Goal: Information Seeking & Learning: Learn about a topic

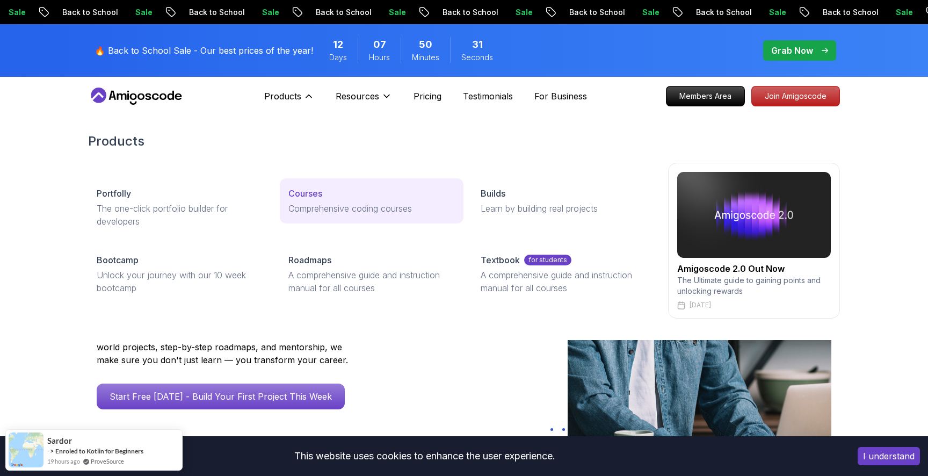
click at [315, 193] on p "Courses" at bounding box center [305, 193] width 34 height 13
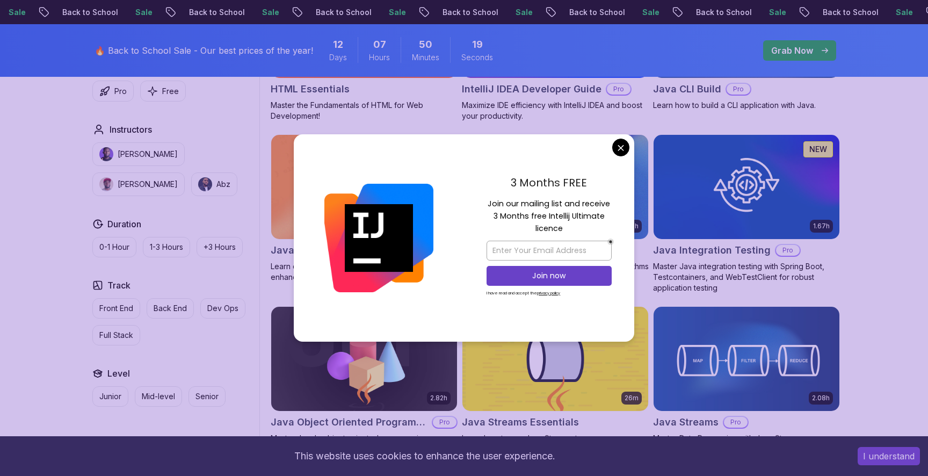
scroll to position [1487, 0]
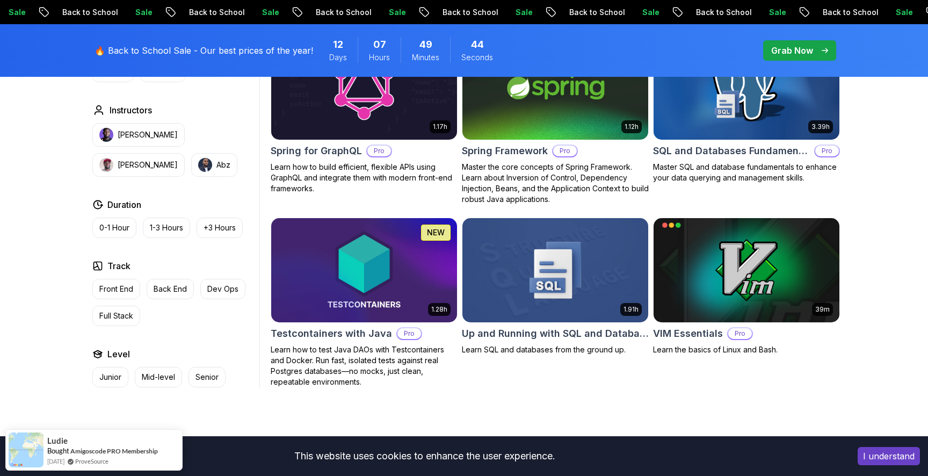
scroll to position [2853, 0]
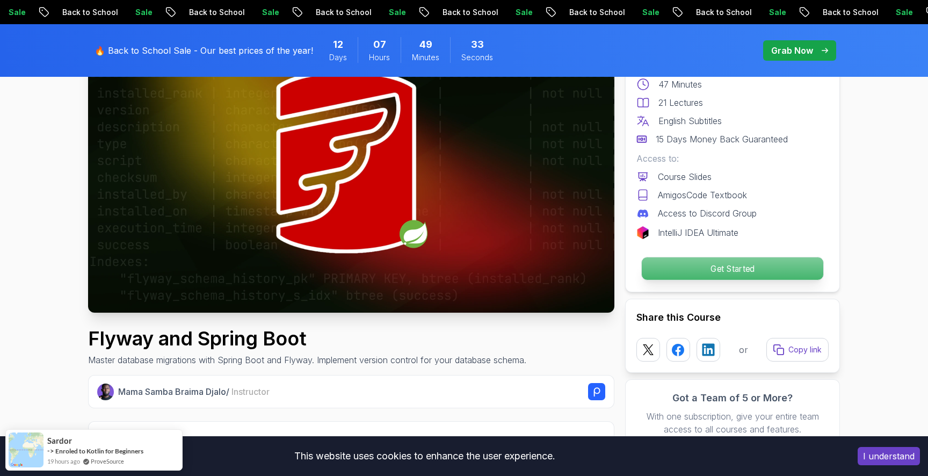
click at [663, 271] on p "Get Started" at bounding box center [731, 268] width 181 height 23
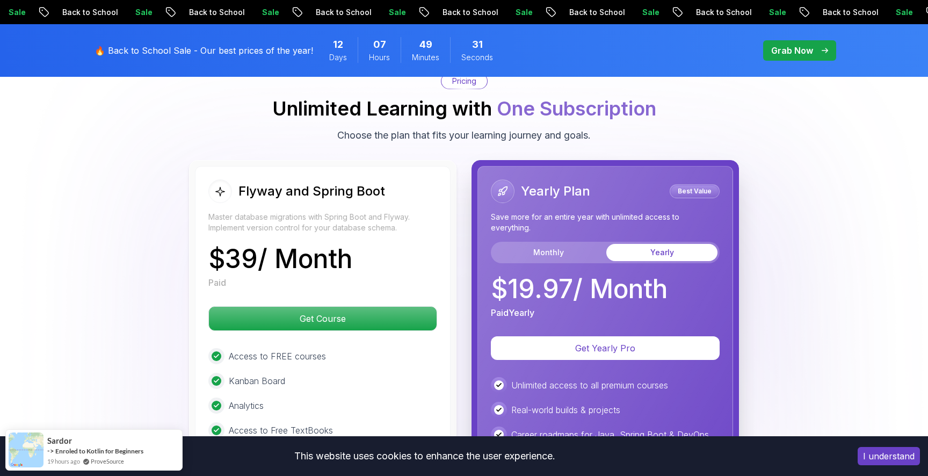
scroll to position [1932, 0]
